Goal: Check status: Check status

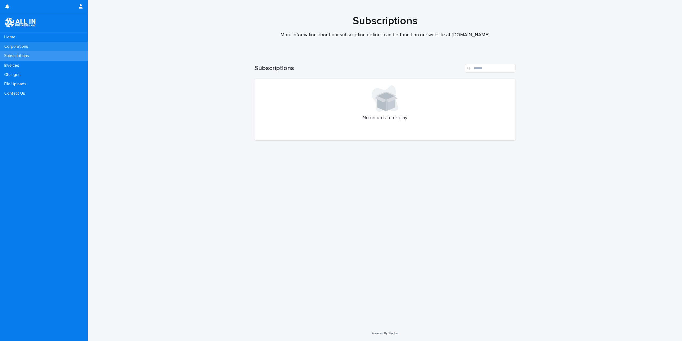
click at [44, 45] on div "Corporations" at bounding box center [44, 46] width 88 height 9
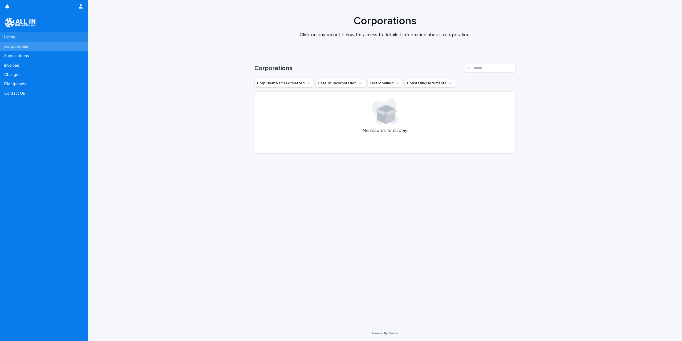
click at [50, 37] on div "Home" at bounding box center [44, 37] width 88 height 9
